Goal: Communication & Community: Participate in discussion

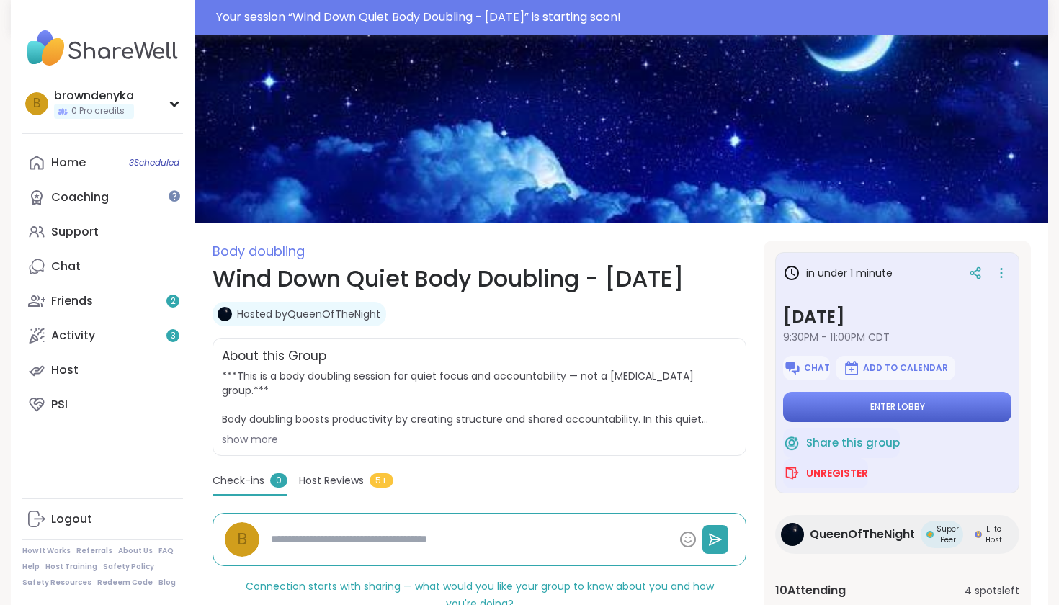
click at [911, 401] on span "Enter lobby" at bounding box center [897, 407] width 55 height 12
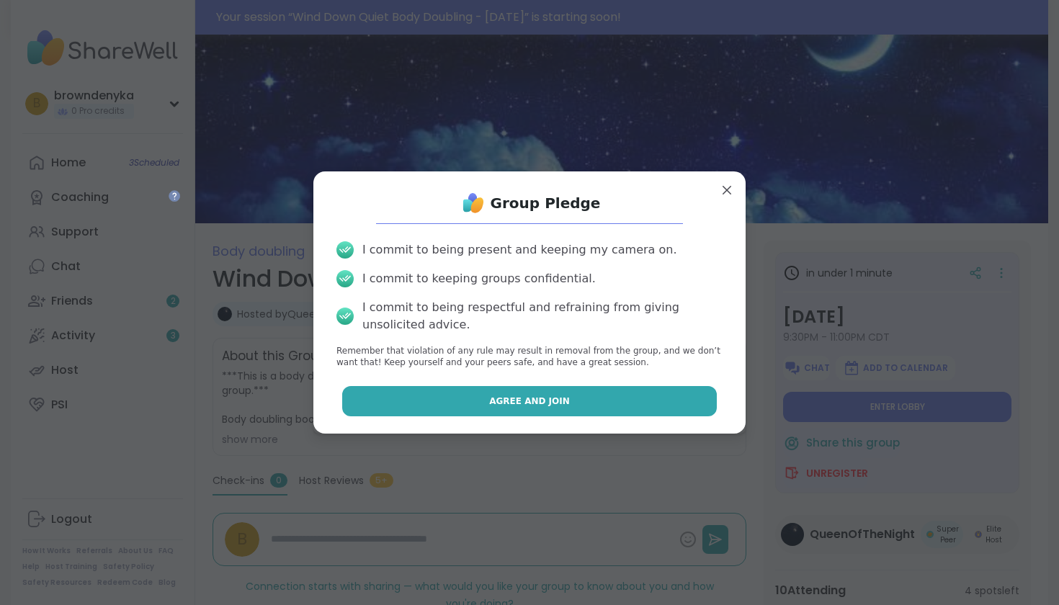
click at [568, 402] on button "Agree and Join" at bounding box center [529, 401] width 375 height 30
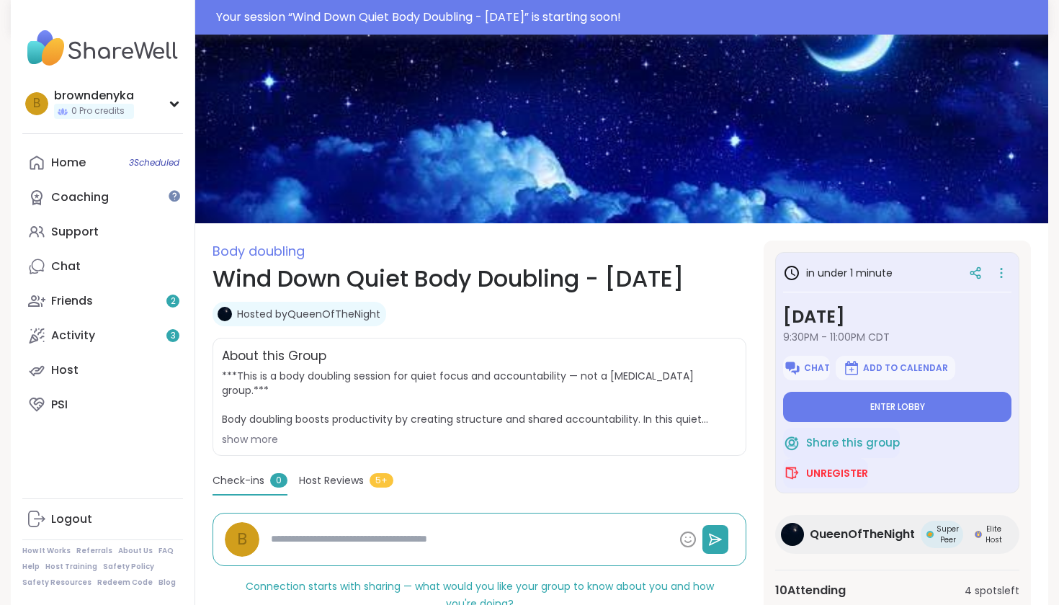
type textarea "*"
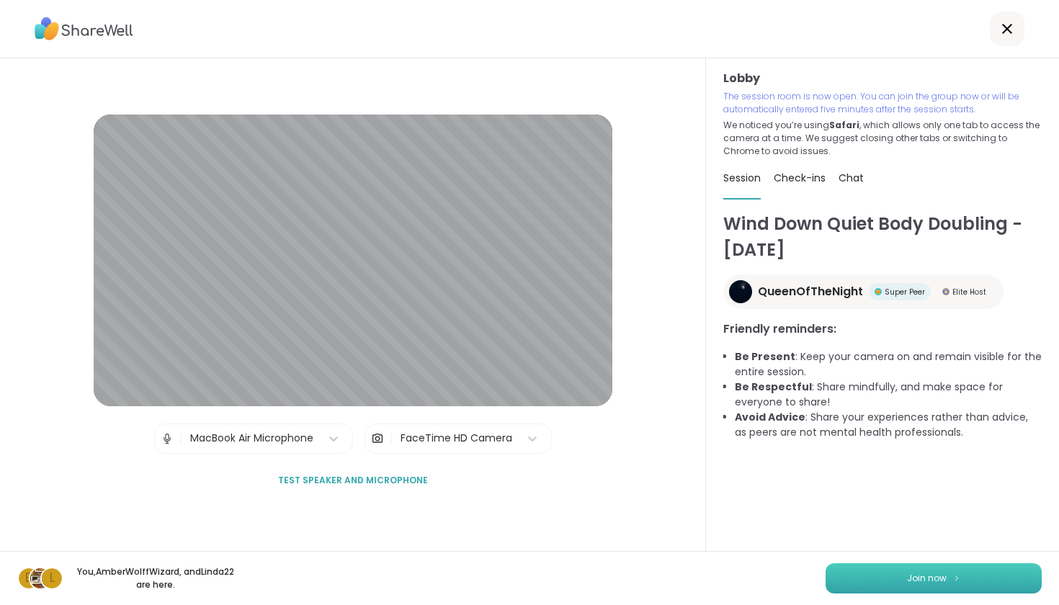
click at [959, 572] on button "Join now" at bounding box center [934, 578] width 216 height 30
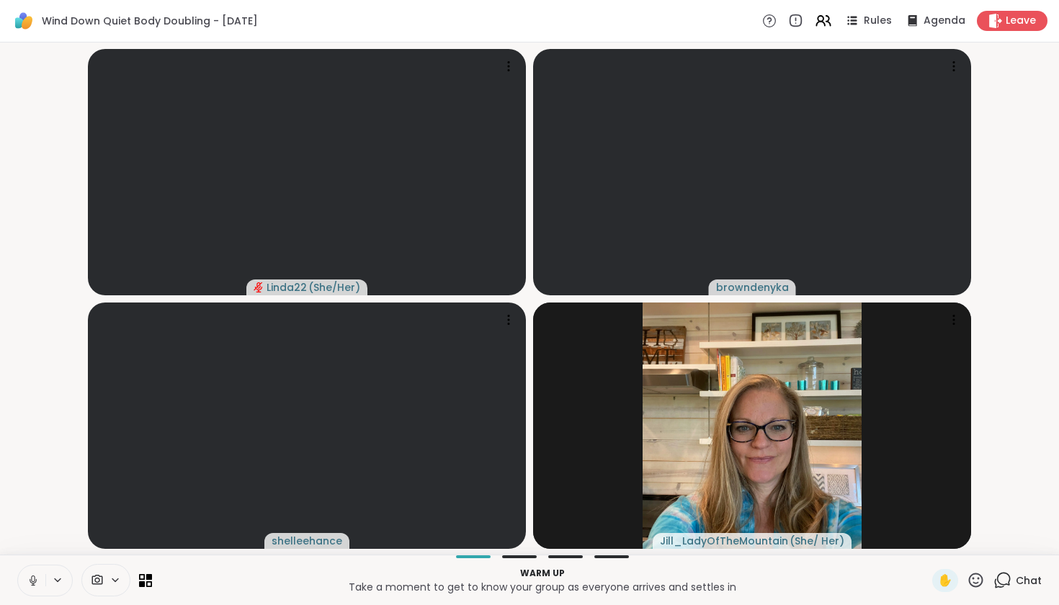
click at [31, 578] on icon at bounding box center [33, 580] width 13 height 13
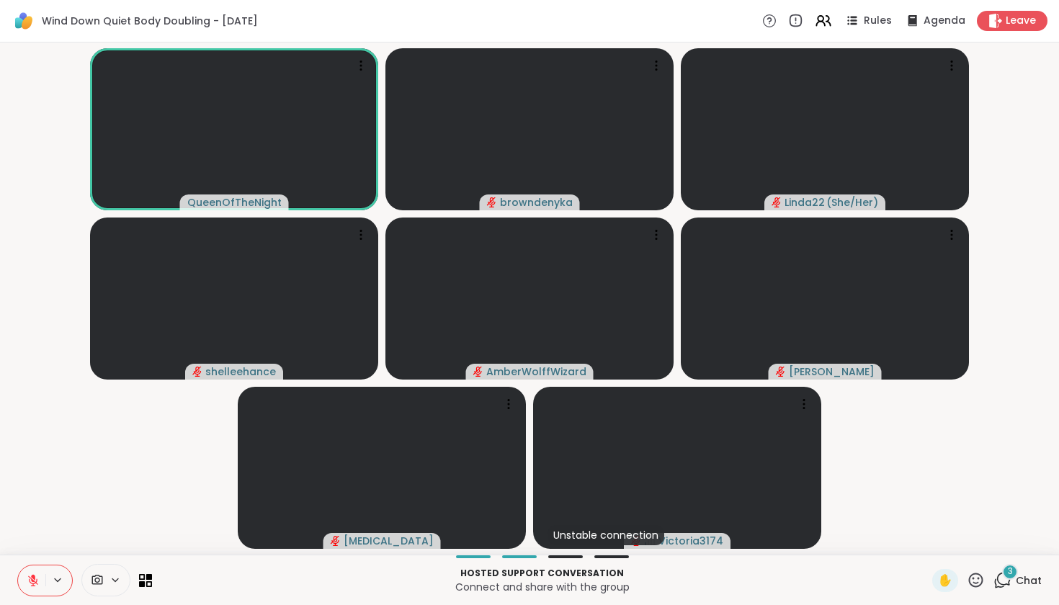
click at [1007, 573] on div "3" at bounding box center [1010, 572] width 16 height 16
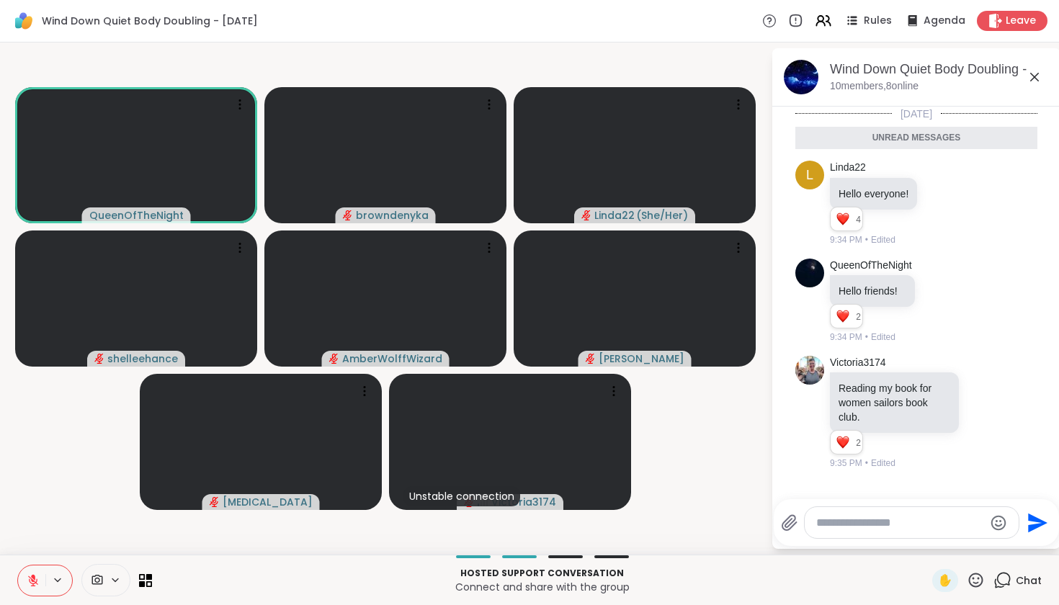
click at [34, 585] on icon at bounding box center [33, 580] width 13 height 13
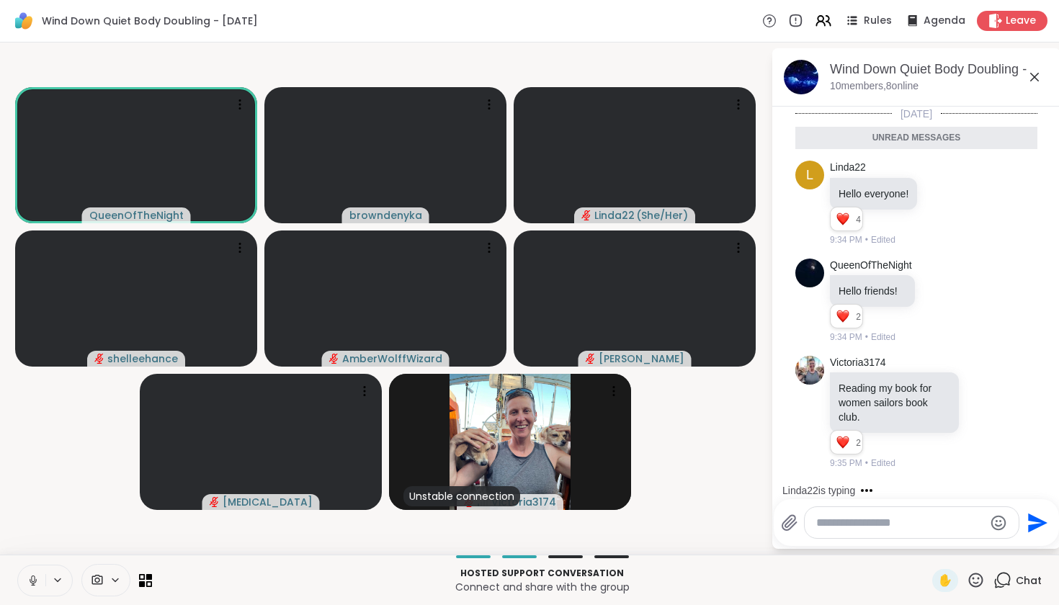
click at [37, 577] on icon at bounding box center [33, 580] width 13 height 13
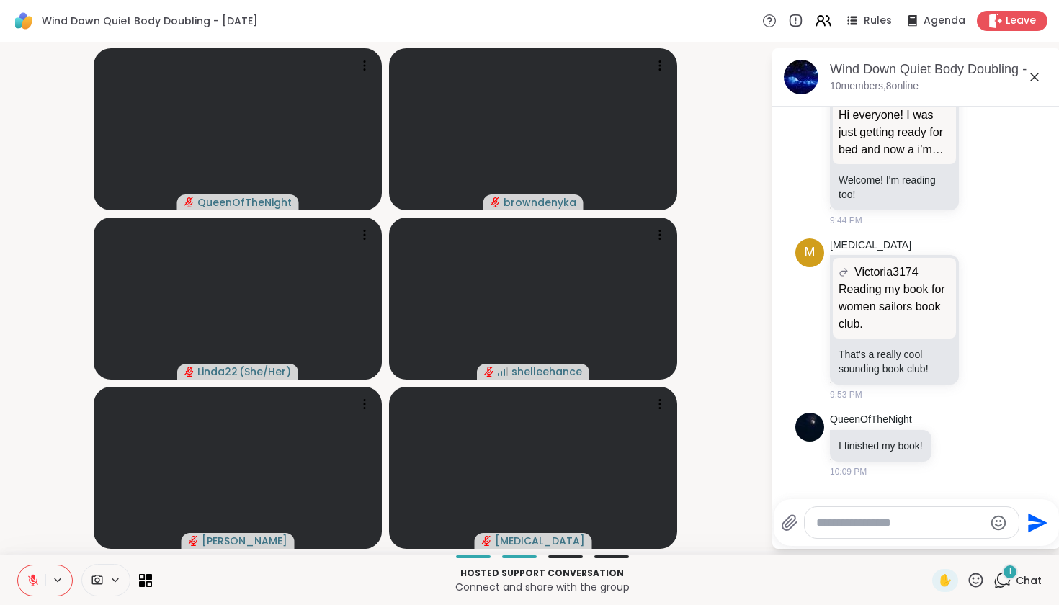
scroll to position [1088, 0]
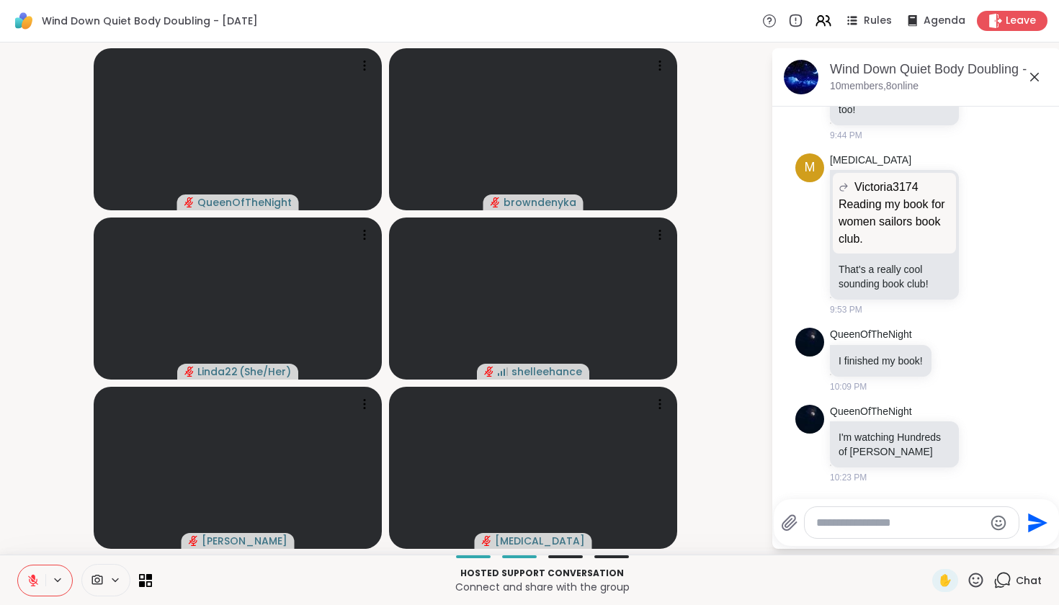
click at [529, 3] on div "Wind Down Quiet Body Doubling - [DATE] Rules Agenda Leave" at bounding box center [529, 21] width 1059 height 42
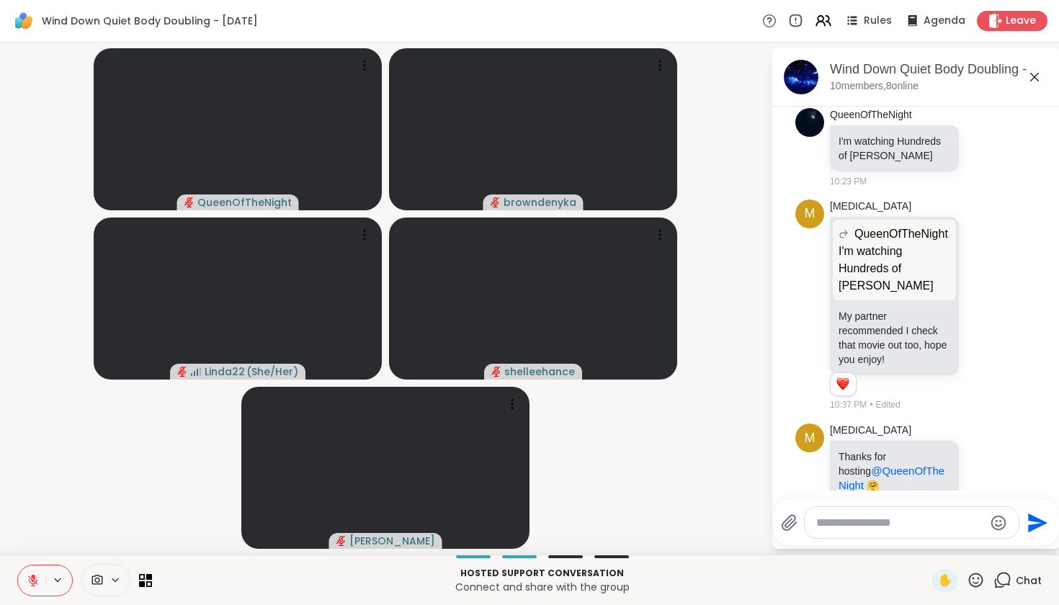
scroll to position [1405, 0]
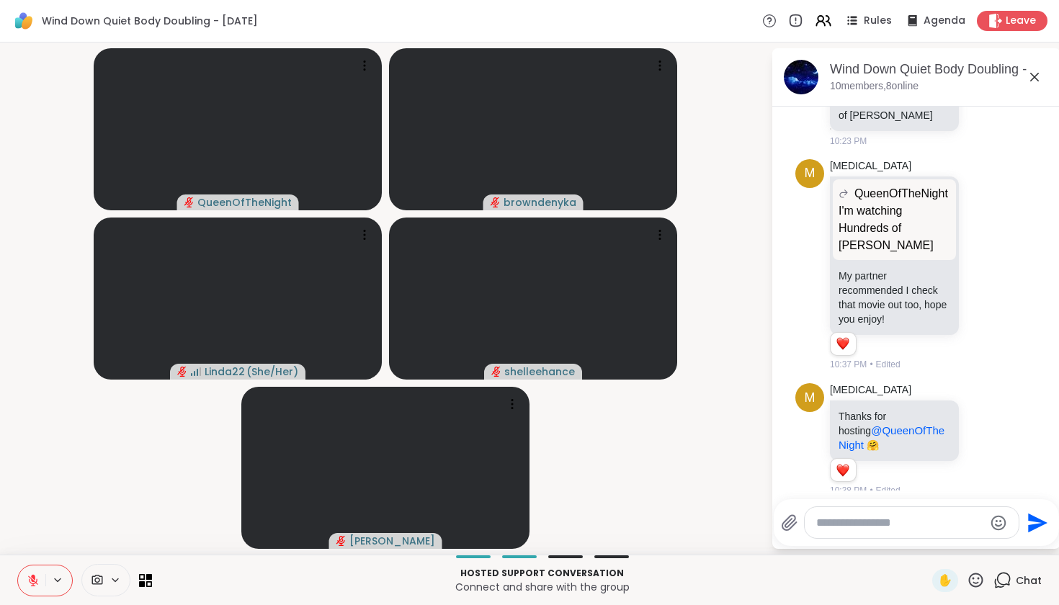
click at [1032, 74] on icon at bounding box center [1034, 77] width 9 height 9
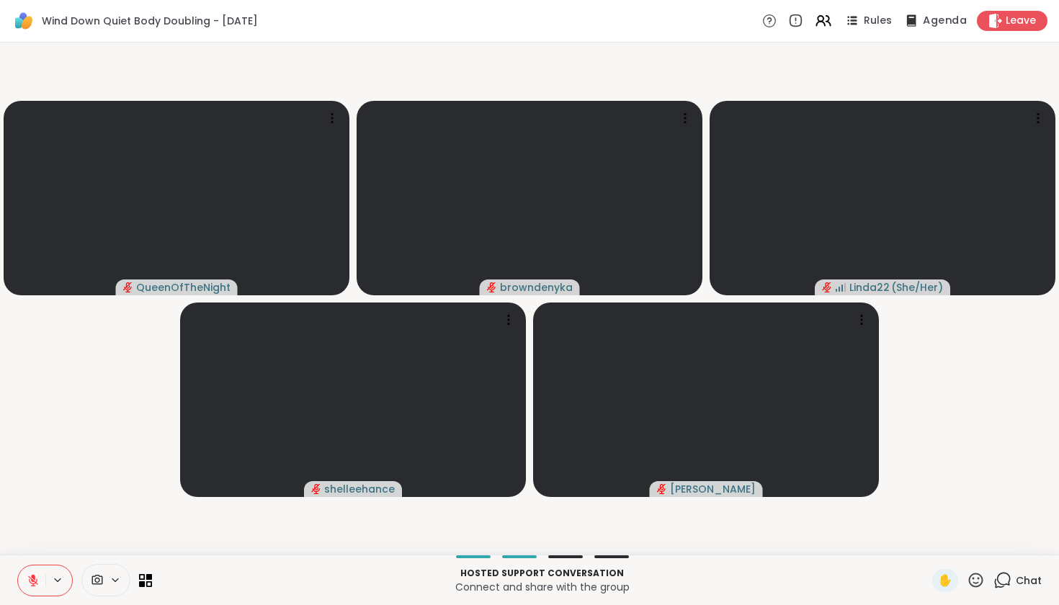
click at [944, 17] on span "Agenda" at bounding box center [945, 21] width 44 height 15
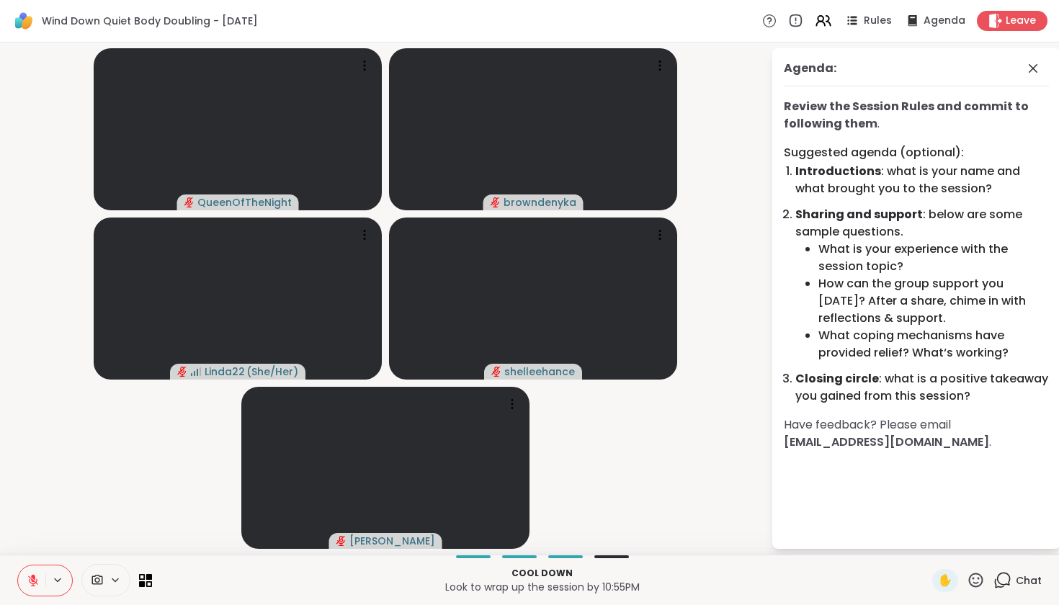
click at [1005, 582] on icon at bounding box center [1002, 580] width 18 height 18
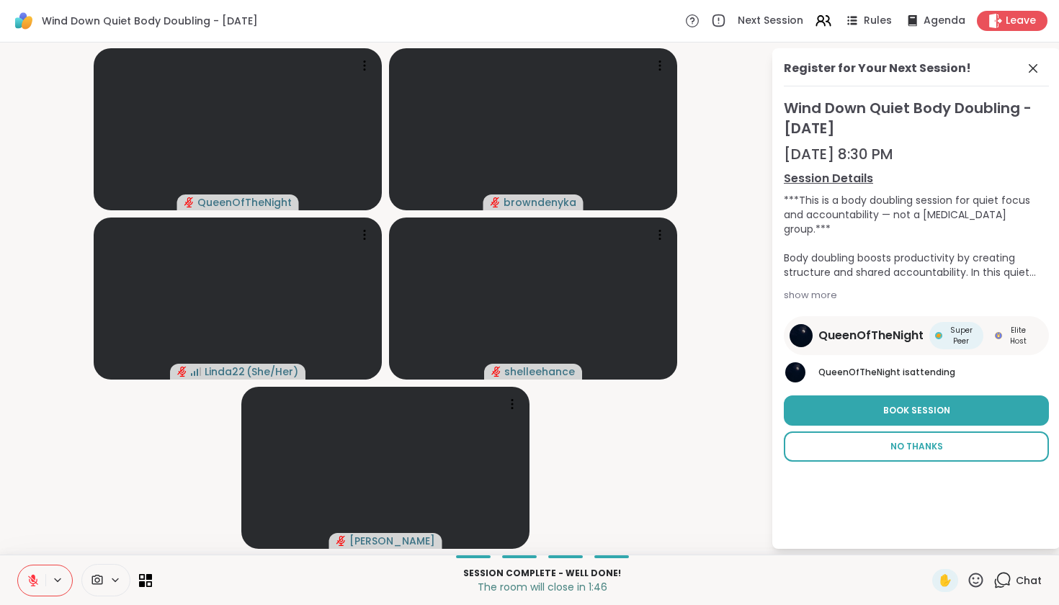
click at [931, 451] on span "No Thanks" at bounding box center [916, 446] width 53 height 13
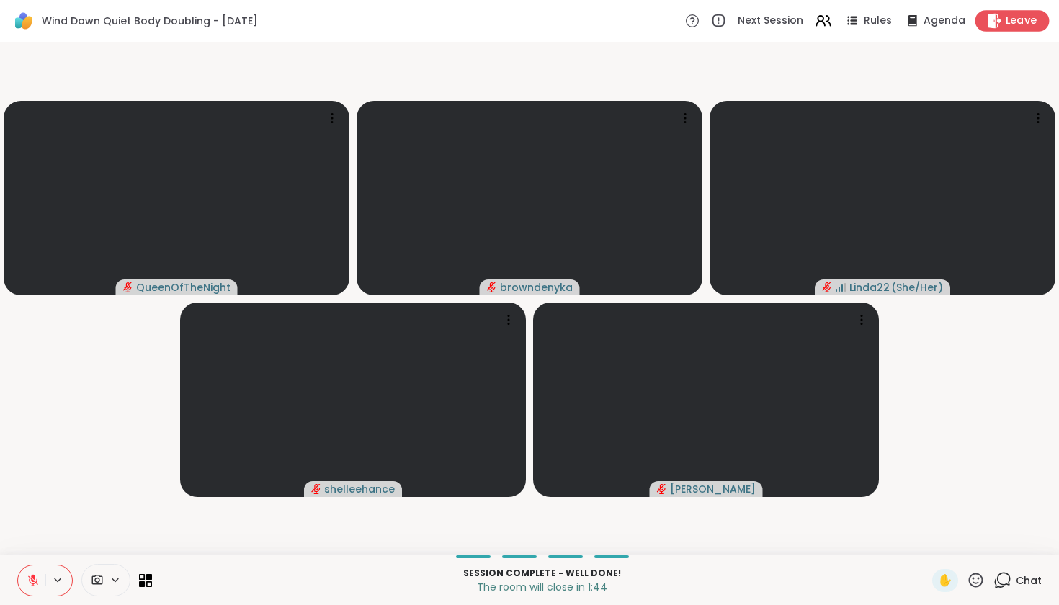
click at [1025, 22] on span "Leave" at bounding box center [1022, 21] width 32 height 15
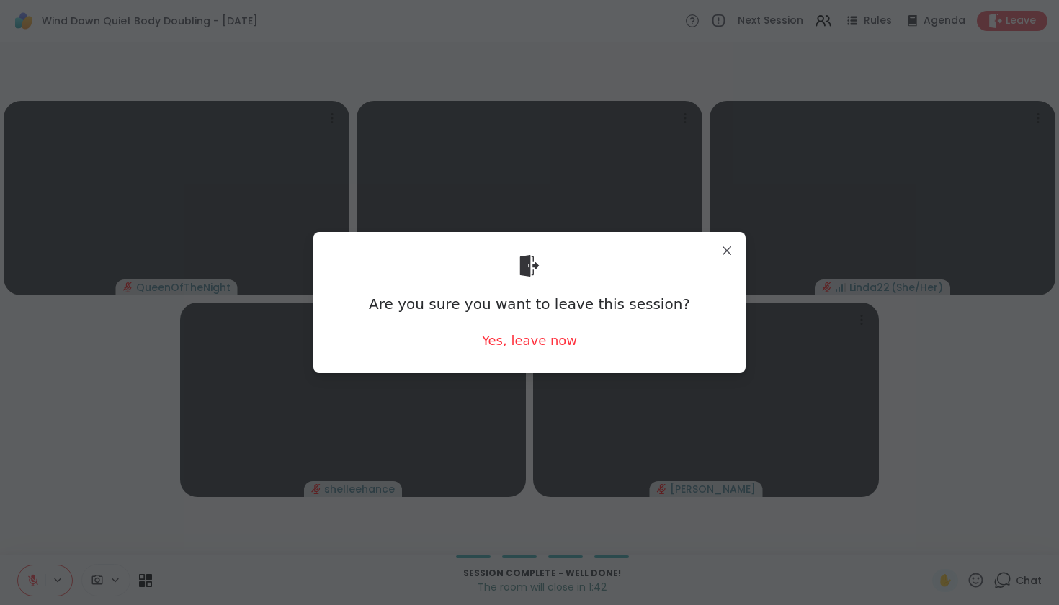
click at [514, 343] on div "Yes, leave now" at bounding box center [529, 340] width 95 height 18
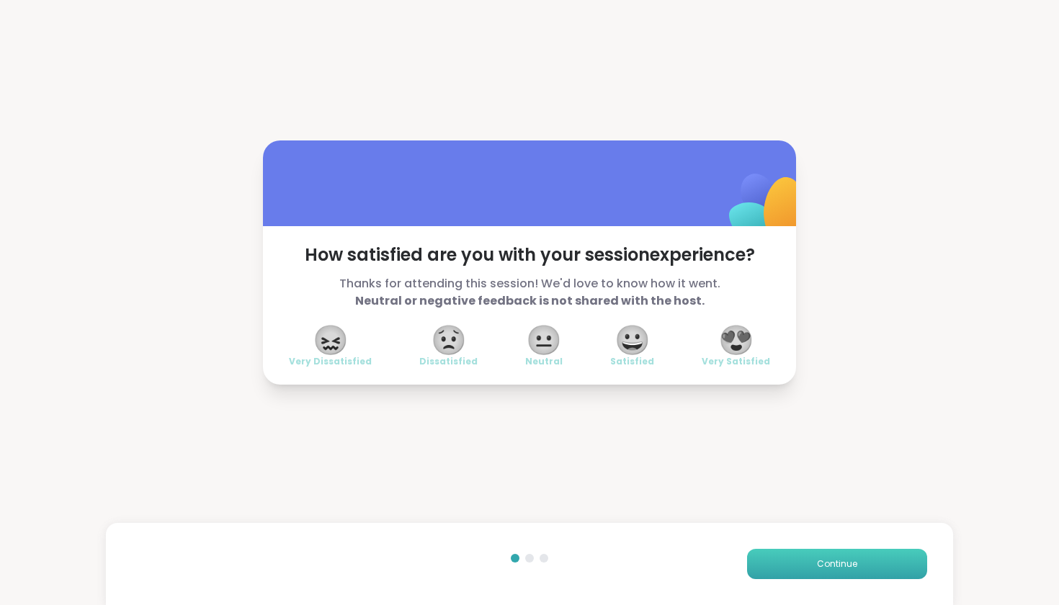
click at [800, 575] on button "Continue" at bounding box center [837, 564] width 180 height 30
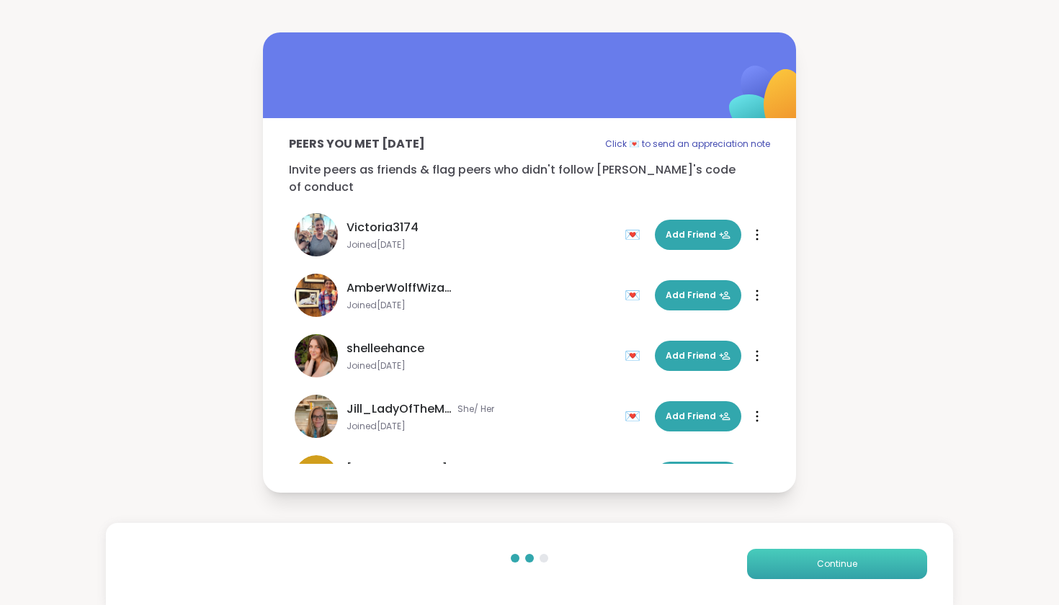
click at [800, 575] on button "Continue" at bounding box center [837, 564] width 180 height 30
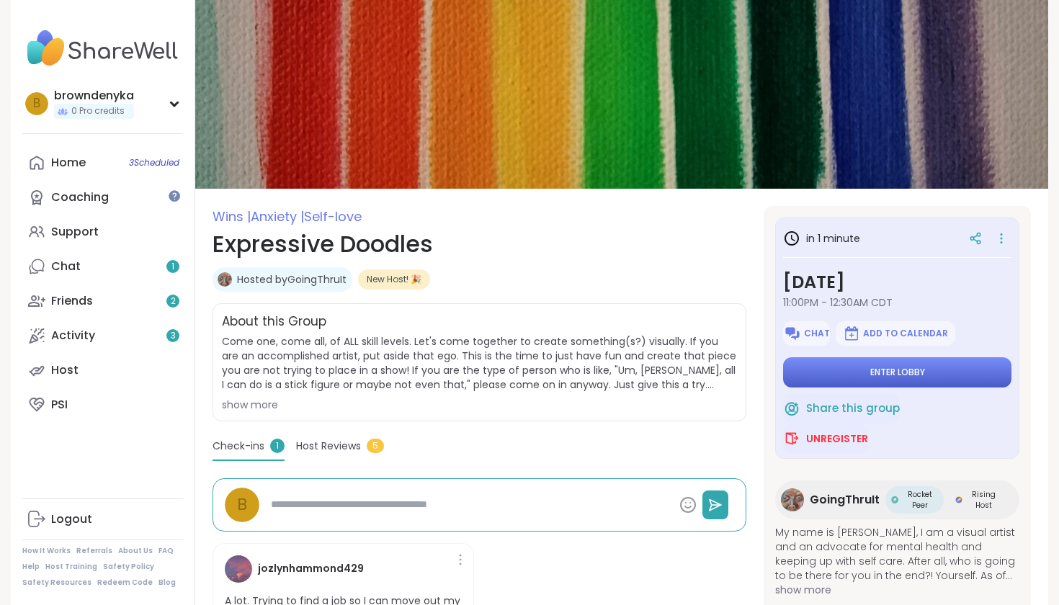
click at [926, 382] on button "Enter lobby" at bounding box center [897, 372] width 228 height 30
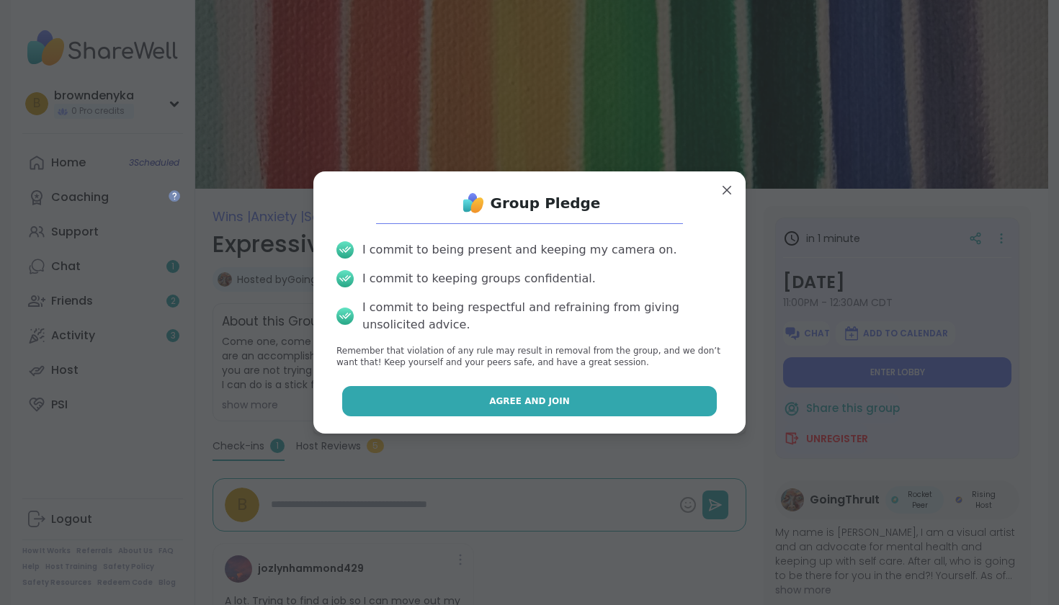
click at [537, 408] on button "Agree and Join" at bounding box center [529, 401] width 375 height 30
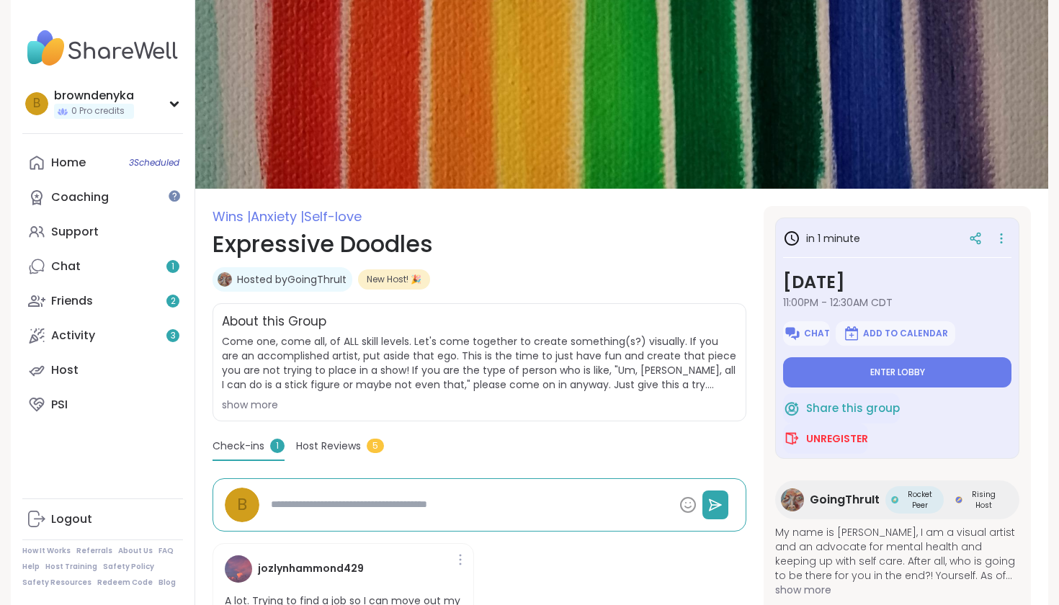
type textarea "*"
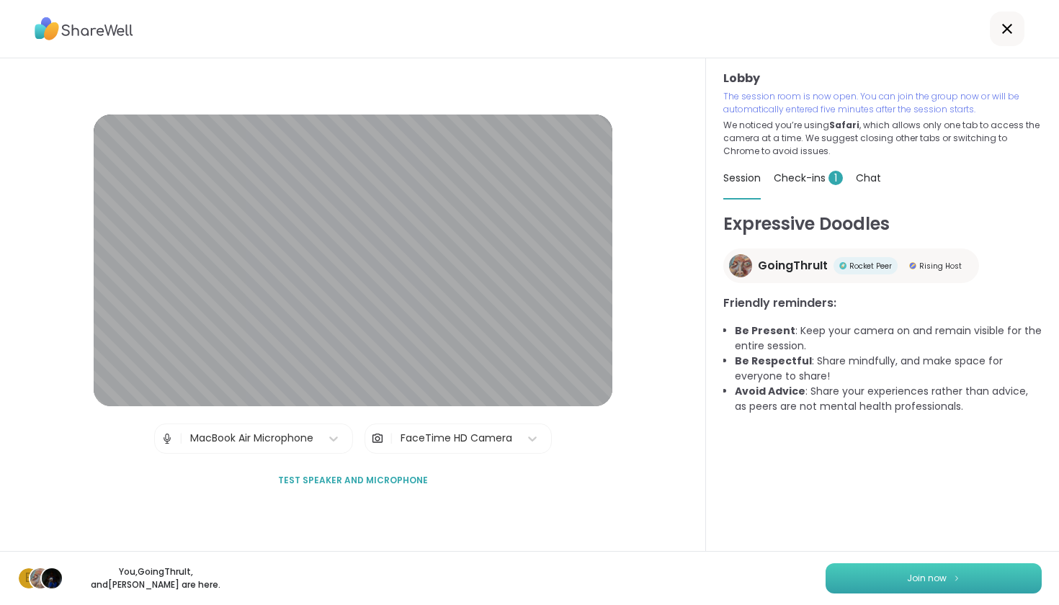
click at [867, 567] on button "Join now" at bounding box center [934, 578] width 216 height 30
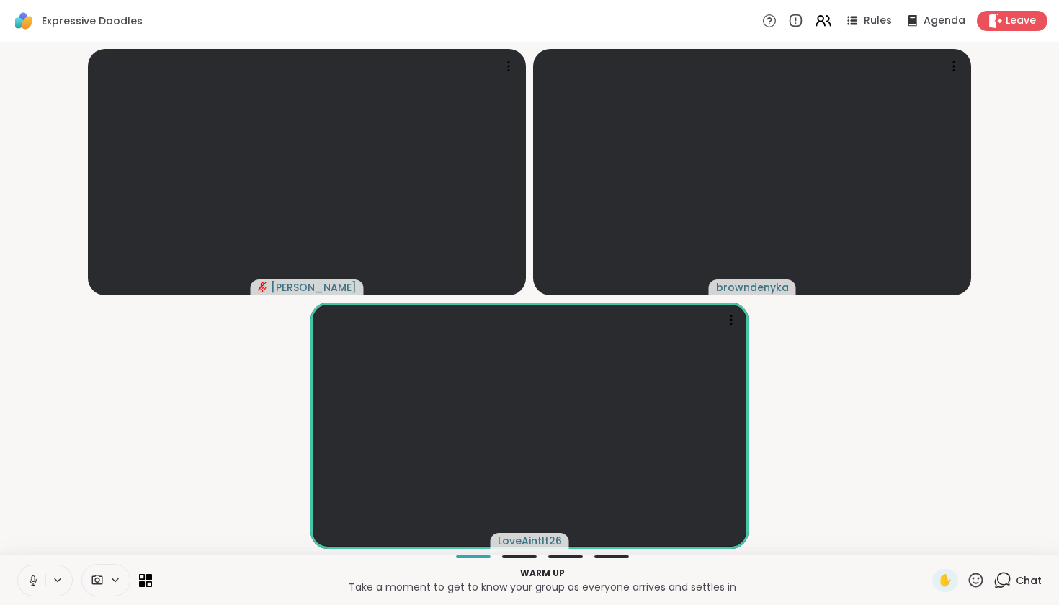
click at [30, 571] on button at bounding box center [31, 580] width 27 height 30
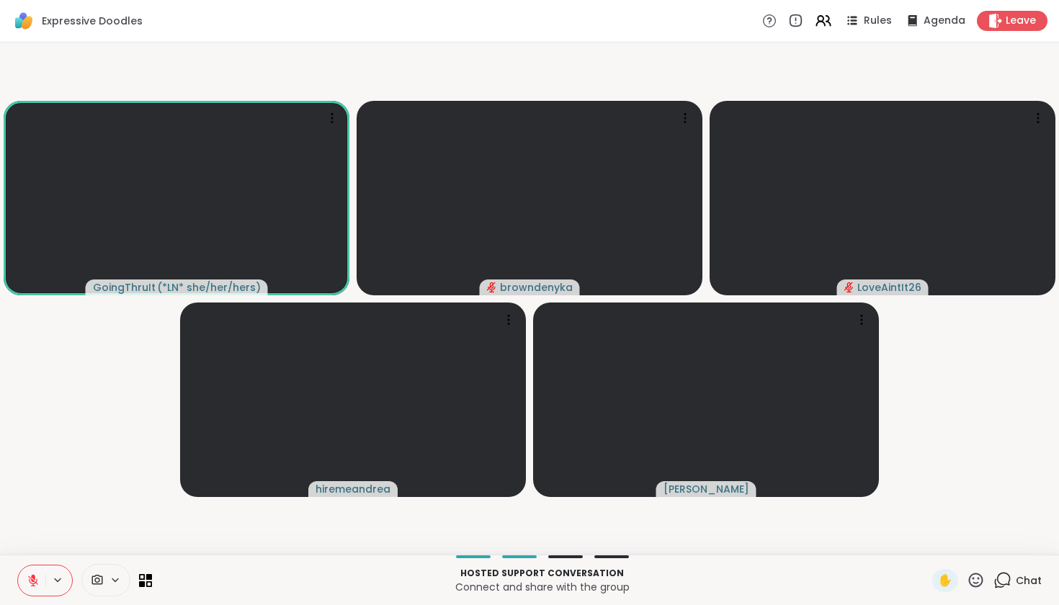
click at [1009, 583] on icon at bounding box center [1002, 580] width 18 height 18
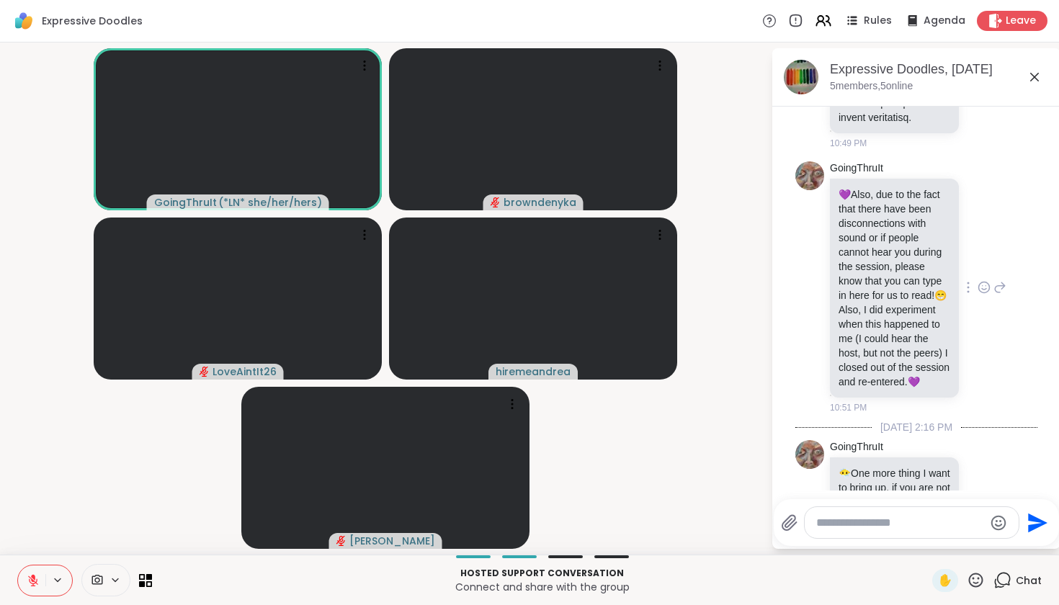
scroll to position [811, 0]
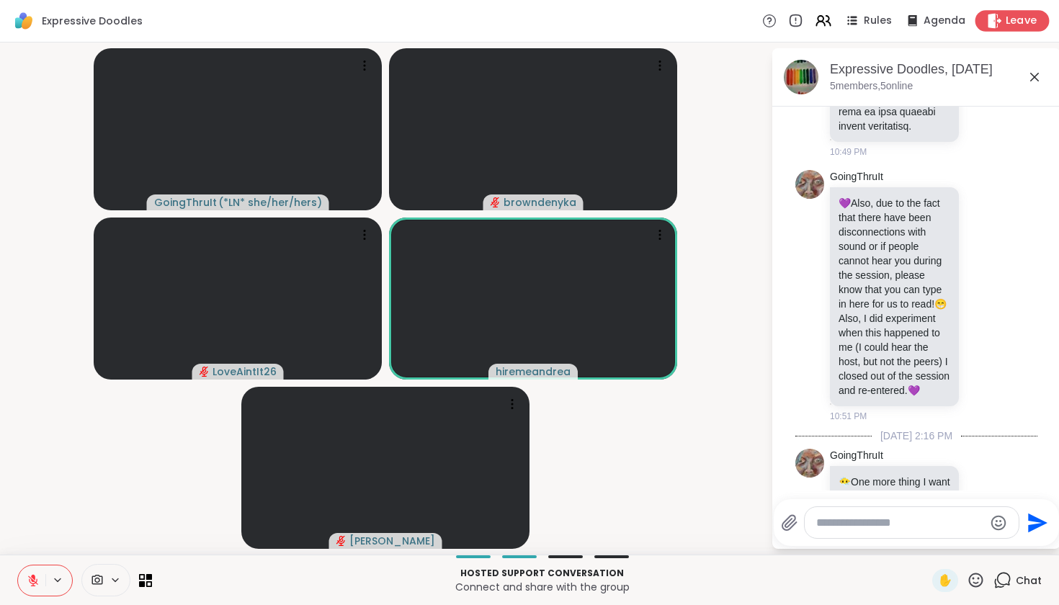
click at [1034, 22] on span "Leave" at bounding box center [1022, 21] width 32 height 15
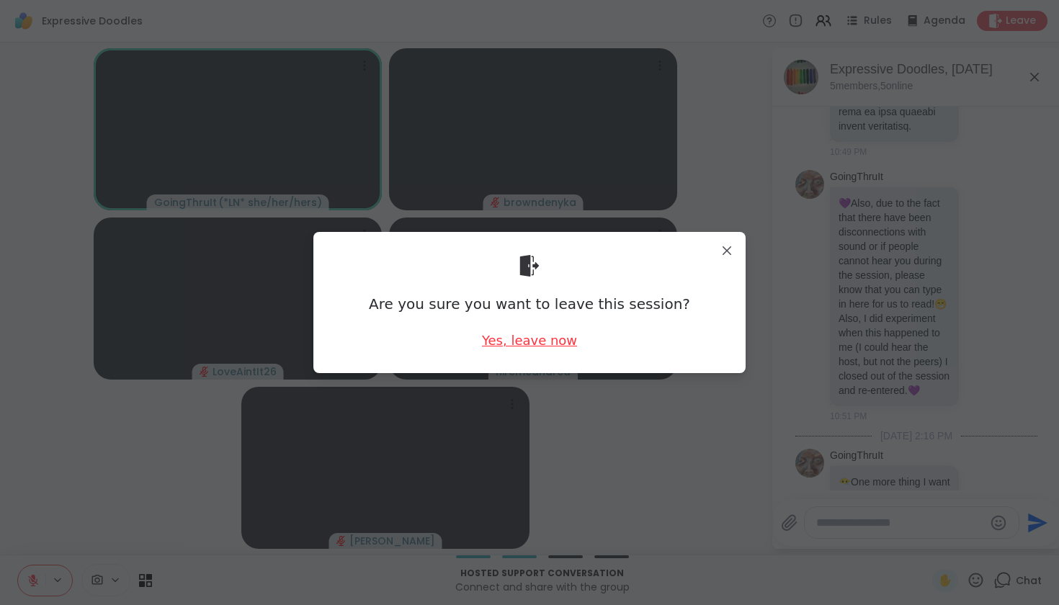
click at [527, 344] on div "Yes, leave now" at bounding box center [529, 340] width 95 height 18
